Goal: Information Seeking & Learning: Check status

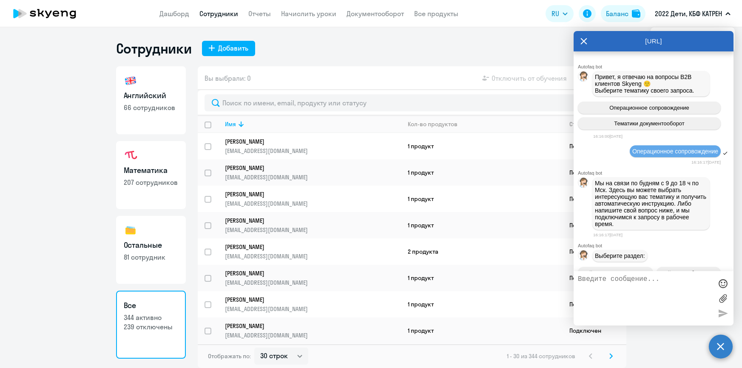
select select "30"
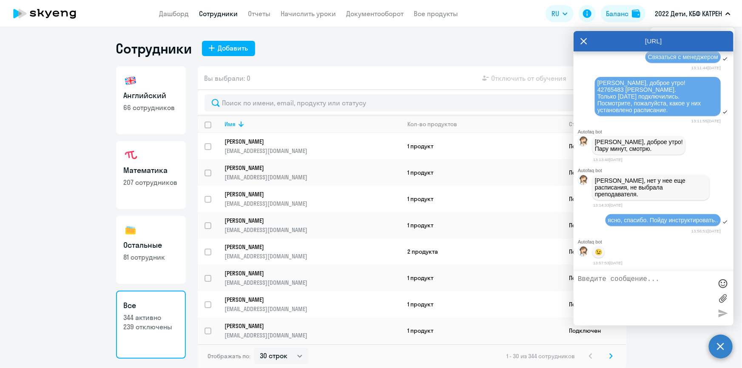
click at [583, 40] on icon at bounding box center [583, 41] width 7 height 20
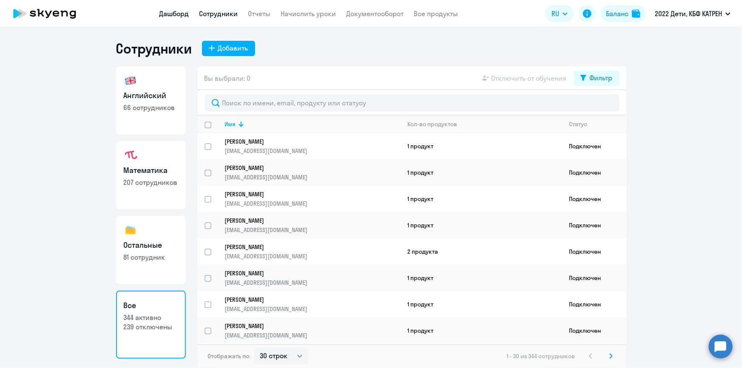
click at [170, 11] on link "Дашборд" at bounding box center [174, 13] width 30 height 8
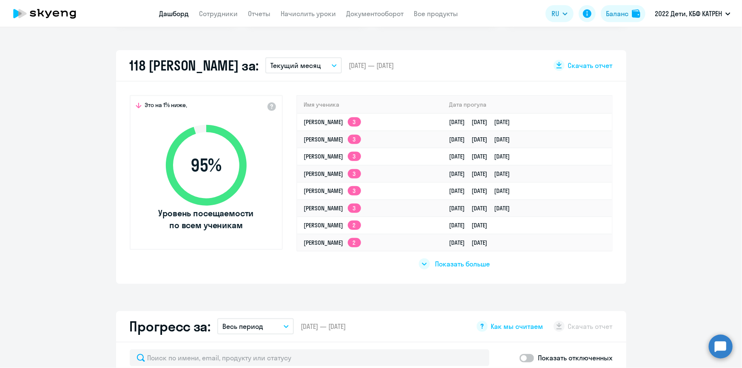
scroll to position [232, 0]
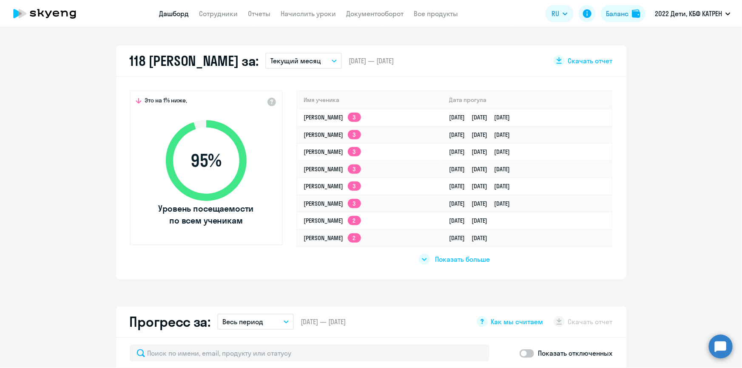
click at [457, 259] on span "Показать больше" at bounding box center [462, 259] width 55 height 9
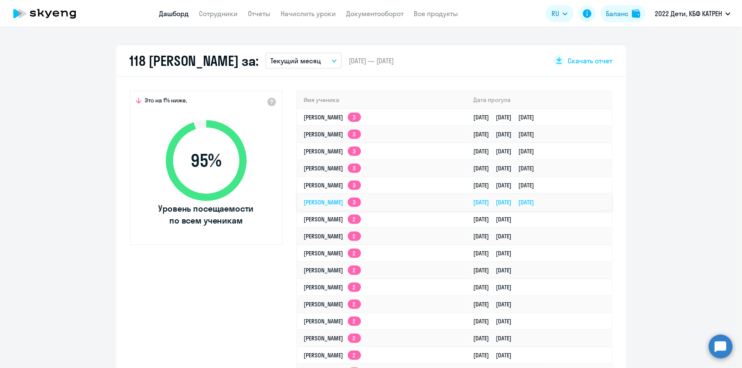
select select "30"
drag, startPoint x: 294, startPoint y: 114, endPoint x: 576, endPoint y: 110, distance: 281.8
click at [576, 110] on tr "[PERSON_NAME] 3 [DATE] [DATE] [DATE]" at bounding box center [454, 117] width 314 height 17
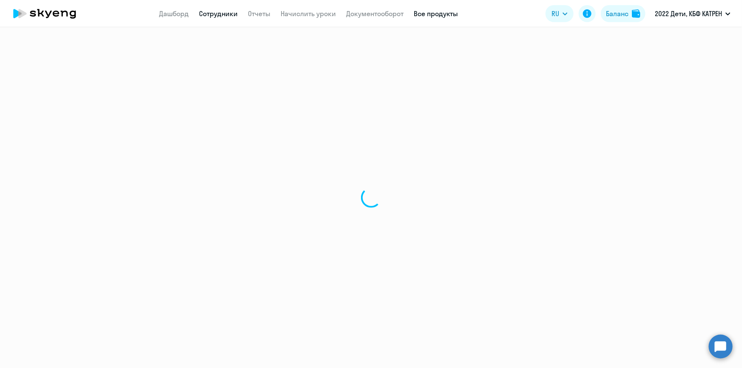
select select "math"
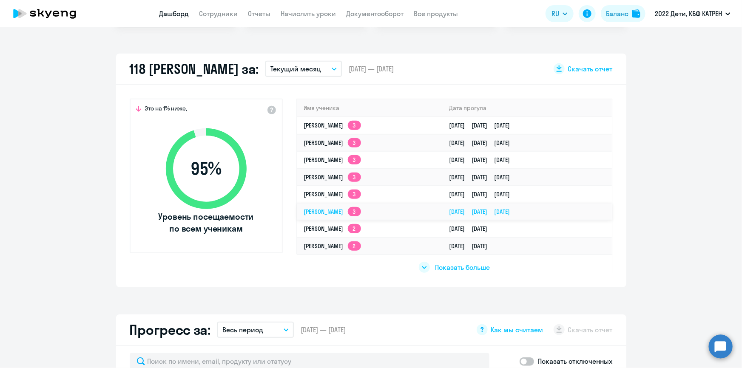
scroll to position [232, 0]
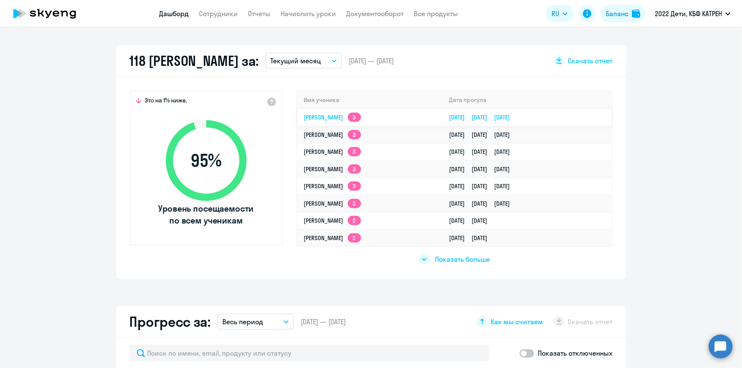
drag, startPoint x: 301, startPoint y: 97, endPoint x: 576, endPoint y: 113, distance: 275.4
click at [576, 113] on table "Имя ученика [PERSON_NAME] 3 [DATE] [DATE] [DATE] [PERSON_NAME] 3 [DATE] [DATE] …" at bounding box center [454, 168] width 314 height 155
copy table "Имя ученика [PERSON_NAME] 3 [DATE] [DATE] [DATE]"
select select "30"
click at [446, 260] on span "Показать больше" at bounding box center [462, 259] width 55 height 9
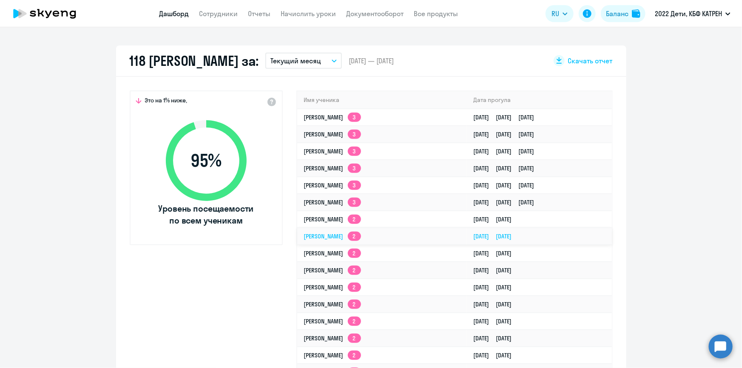
drag, startPoint x: 292, startPoint y: 213, endPoint x: 569, endPoint y: 239, distance: 279.1
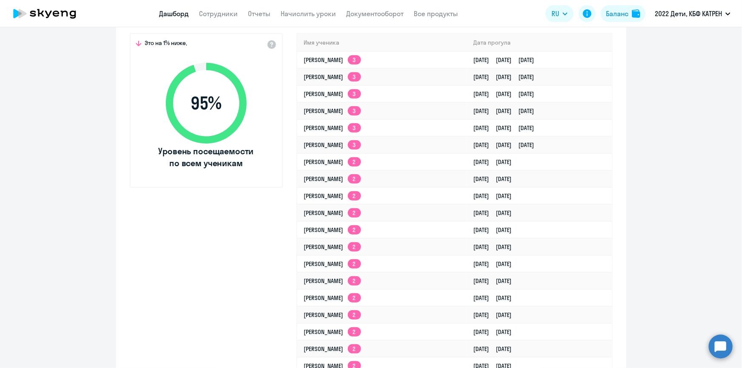
scroll to position [193, 0]
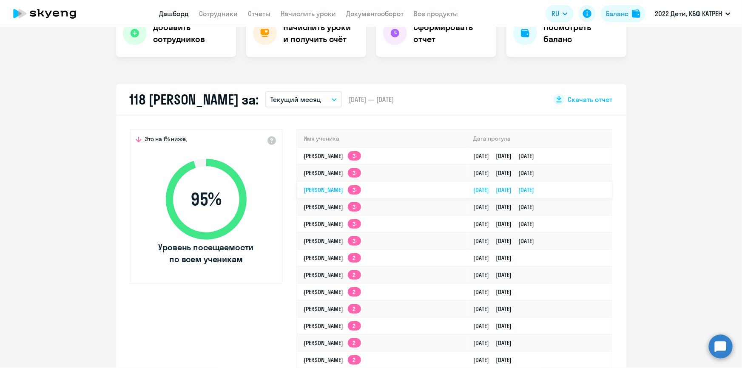
copy table "Имя ученика [PERSON_NAME] 3 [DATE] [DATE] [DATE] [PERSON_NAME] 3 [DATE] [DATE] …"
click at [566, 295] on td "[DATE] [DATE]" at bounding box center [539, 291] width 145 height 17
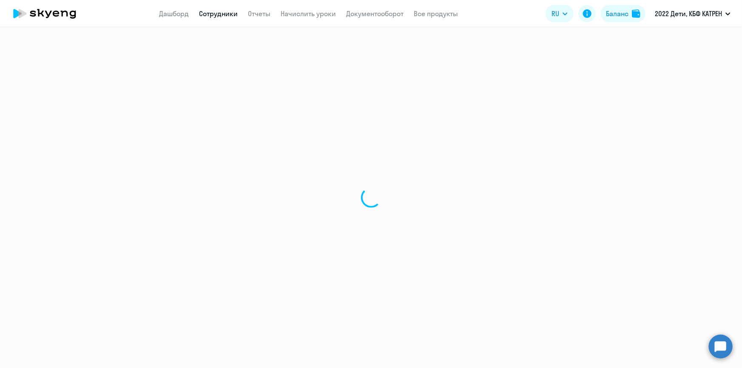
select select "math"
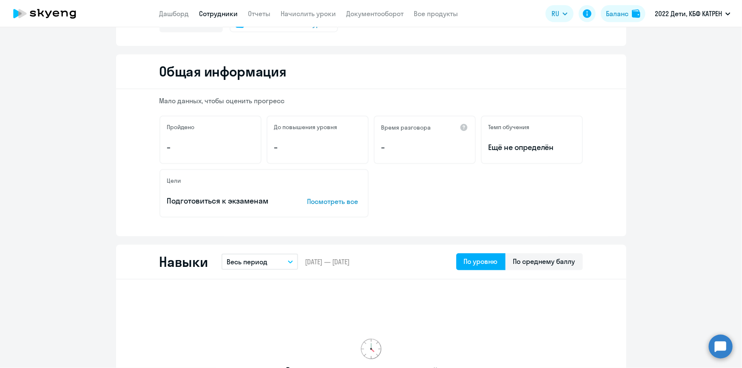
scroll to position [193, 0]
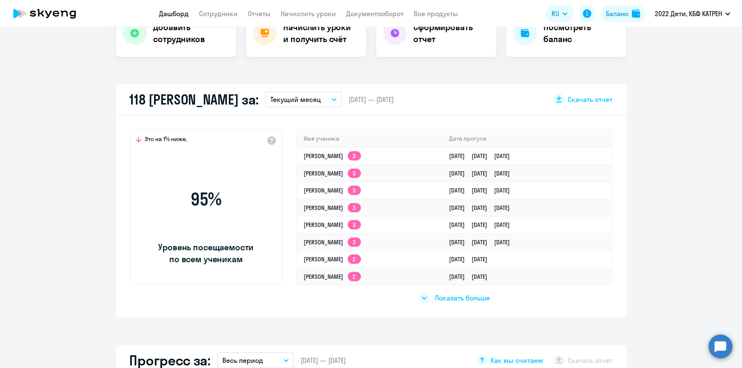
scroll to position [252, 0]
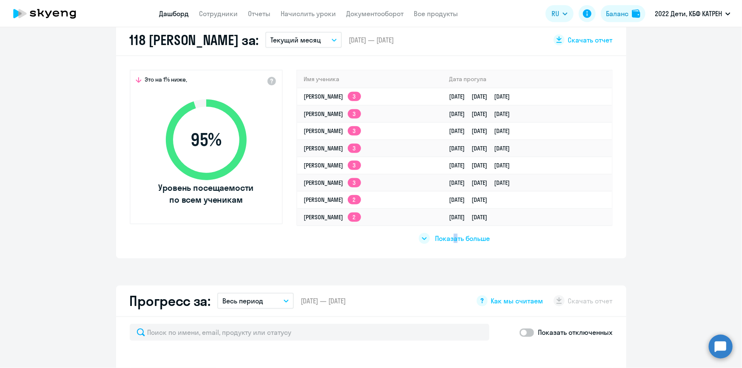
click at [452, 238] on span "Показать больше" at bounding box center [462, 238] width 55 height 9
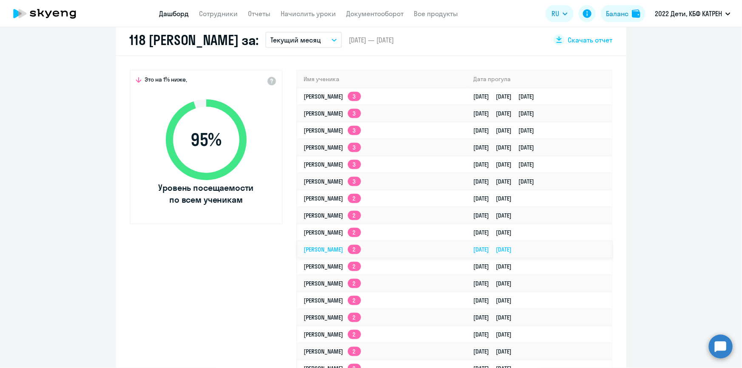
select select "30"
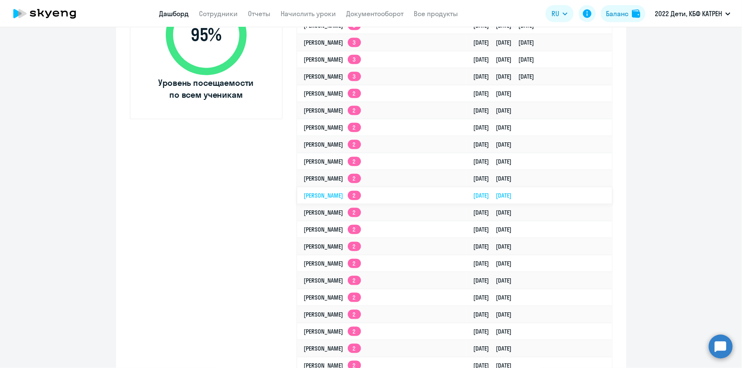
scroll to position [368, 0]
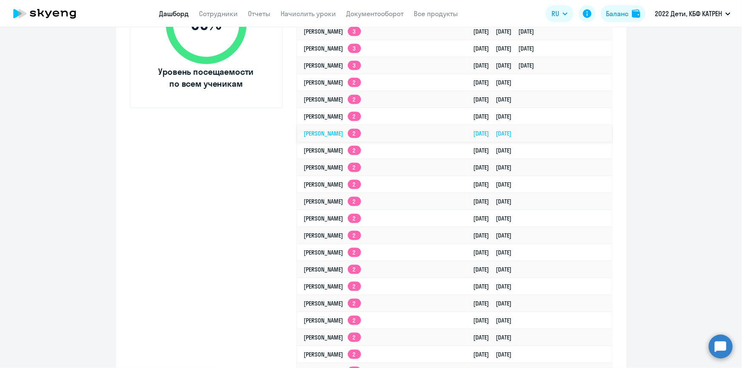
click at [361, 136] on link "[PERSON_NAME] 2" at bounding box center [332, 134] width 57 height 8
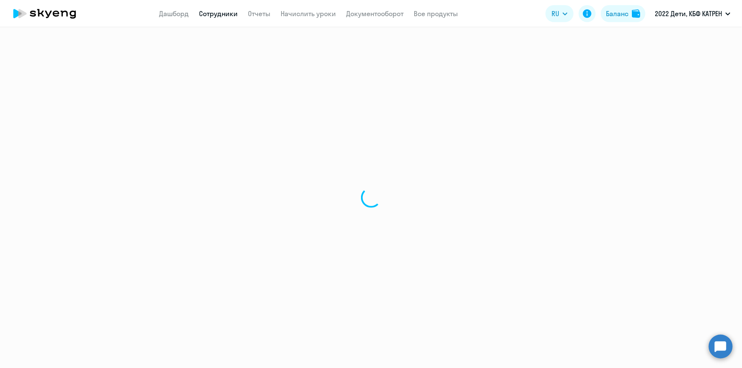
select select "math"
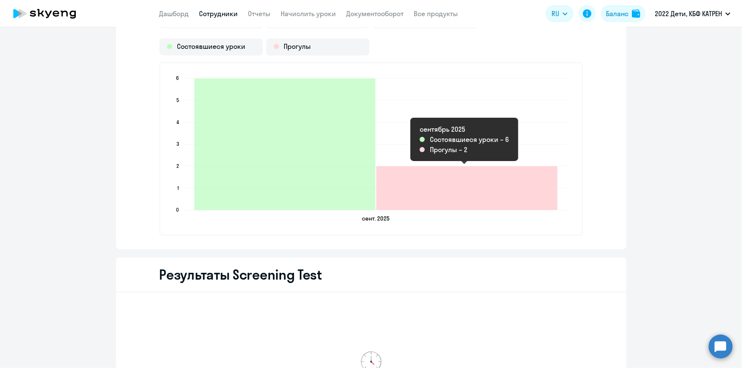
scroll to position [773, 0]
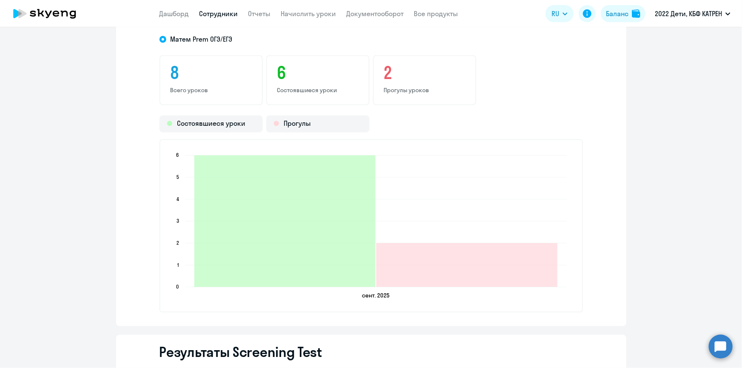
drag, startPoint x: 383, startPoint y: 74, endPoint x: 388, endPoint y: 78, distance: 6.0
click at [384, 75] on h3 "2" at bounding box center [424, 73] width 81 height 20
click at [394, 87] on p "Прогулы уроков" at bounding box center [424, 91] width 81 height 8
click at [395, 90] on p "Прогулы уроков" at bounding box center [424, 91] width 81 height 8
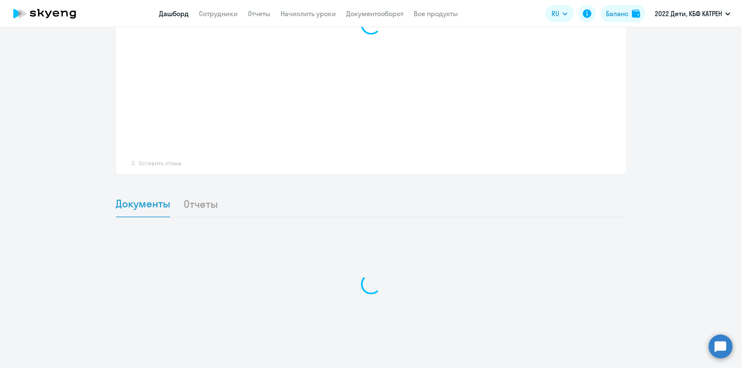
scroll to position [626, 0]
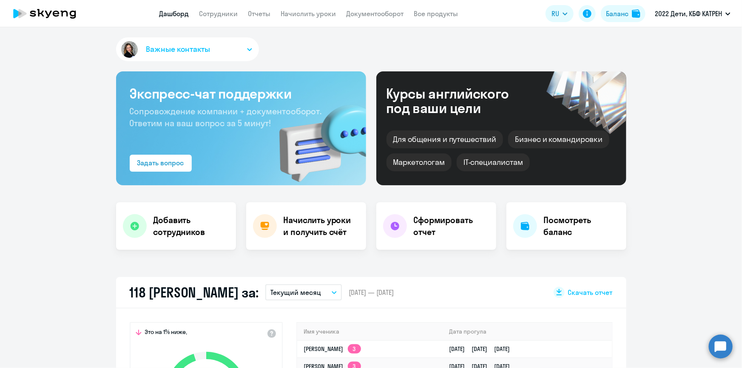
select select "30"
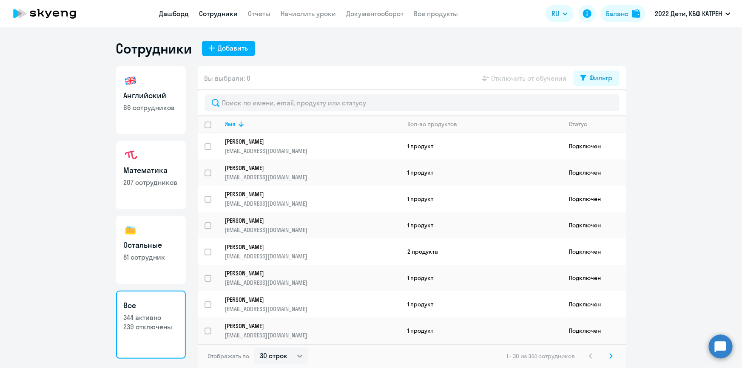
click at [172, 15] on link "Дашборд" at bounding box center [174, 13] width 30 height 8
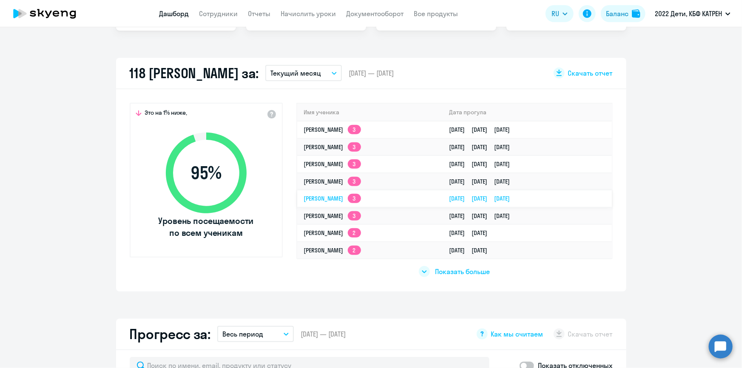
scroll to position [232, 0]
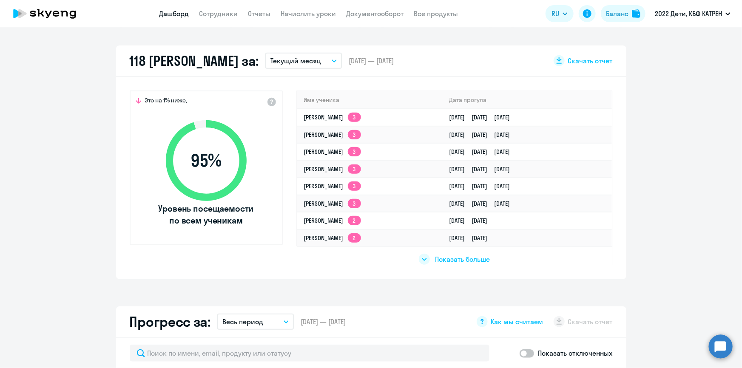
click at [447, 260] on span "Показать больше" at bounding box center [462, 259] width 55 height 9
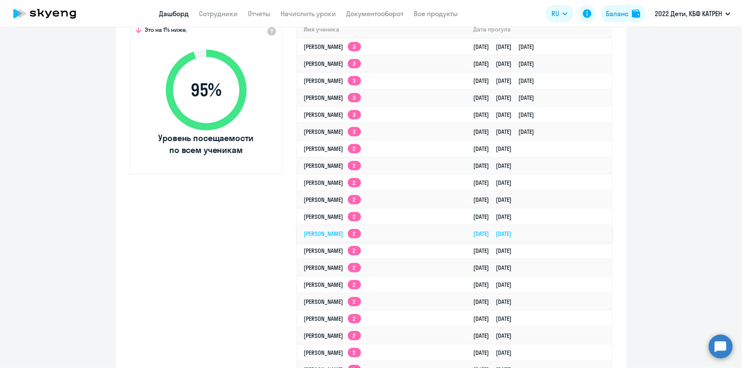
scroll to position [309, 0]
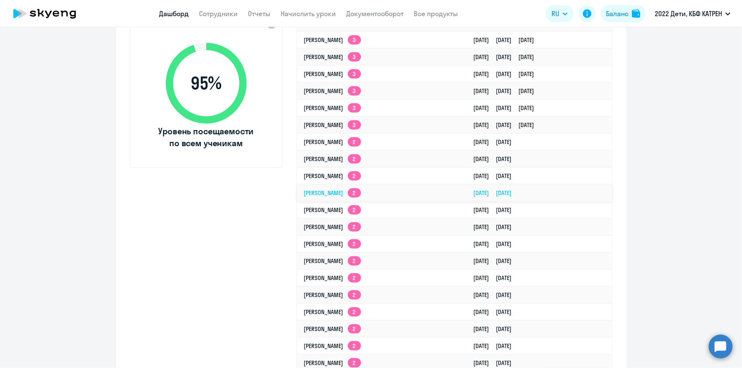
select select "30"
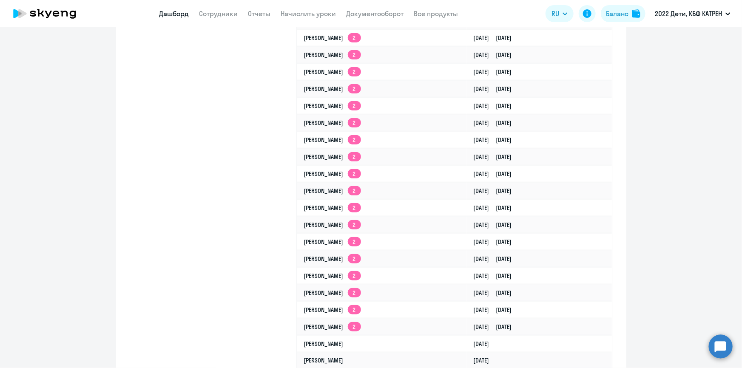
scroll to position [386, 0]
